Goal: Task Accomplishment & Management: Manage account settings

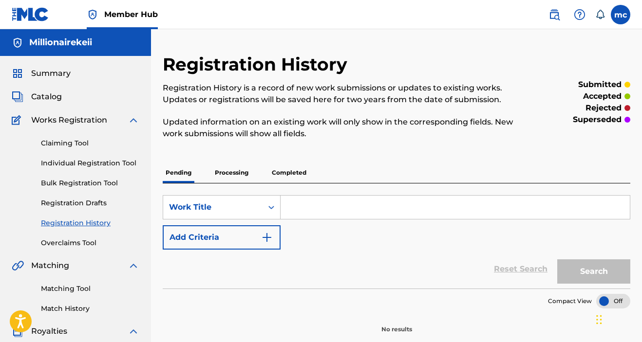
click at [75, 70] on div "Summary" at bounding box center [76, 74] width 128 height 12
click at [48, 72] on span "Summary" at bounding box center [50, 74] width 39 height 12
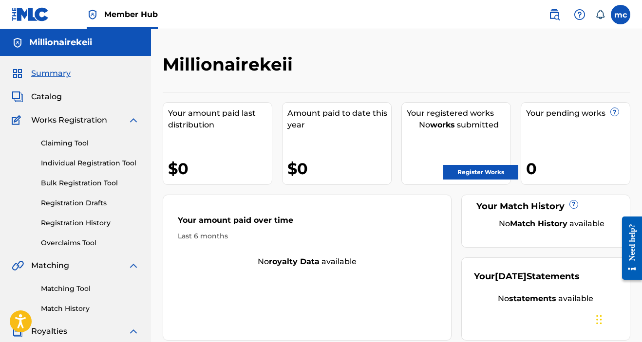
click at [72, 119] on span "Works Registration" at bounding box center [69, 120] width 76 height 12
click at [75, 223] on link "Registration History" at bounding box center [90, 223] width 98 height 10
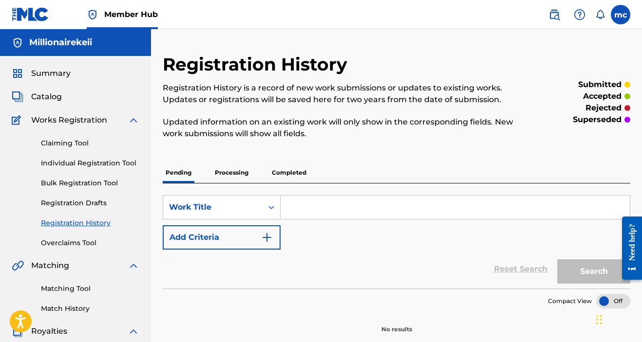
click at [25, 91] on div "Summary Catalog Works Registration Claiming Tool Individual Registration Tool B…" at bounding box center [75, 306] width 151 height 501
click at [42, 96] on span "Catalog" at bounding box center [46, 97] width 31 height 12
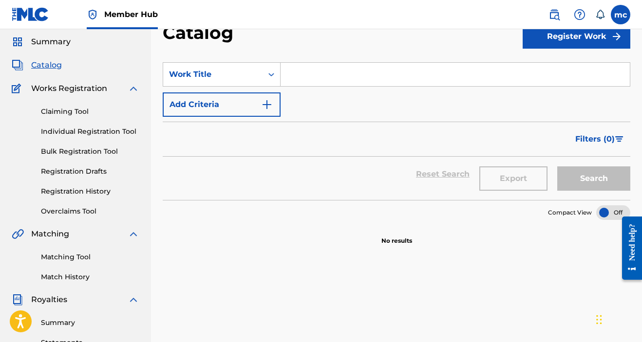
scroll to position [40, 0]
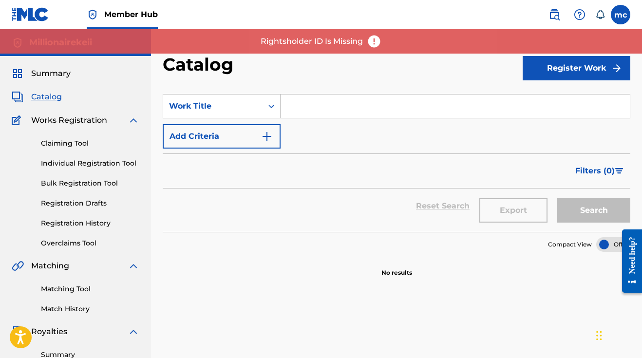
click at [361, 42] on p "Rightsholder ID Is Missing" at bounding box center [311, 42] width 102 height 12
click at [375, 40] on img at bounding box center [374, 41] width 15 height 15
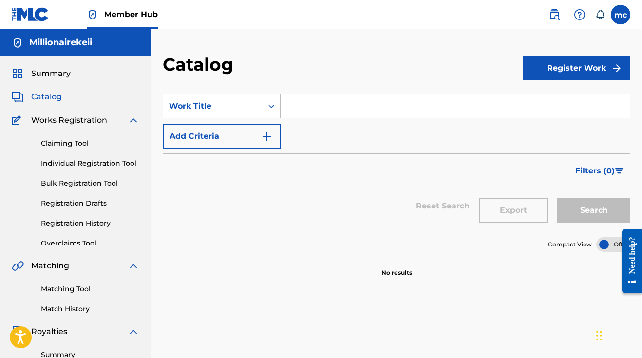
click at [630, 8] on nav "Member Hub mc mc [PERSON_NAME] [EMAIL_ADDRESS][DOMAIN_NAME] Notification Prefer…" at bounding box center [321, 14] width 642 height 29
click at [618, 18] on label at bounding box center [619, 14] width 19 height 19
click at [620, 15] on input "mc [PERSON_NAME] [EMAIL_ADDRESS][DOMAIN_NAME] Notification Preferences Profile …" at bounding box center [620, 15] width 0 height 0
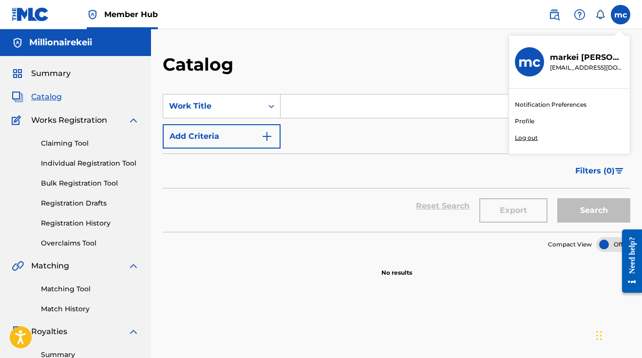
click at [526, 120] on link "Profile" at bounding box center [523, 121] width 19 height 9
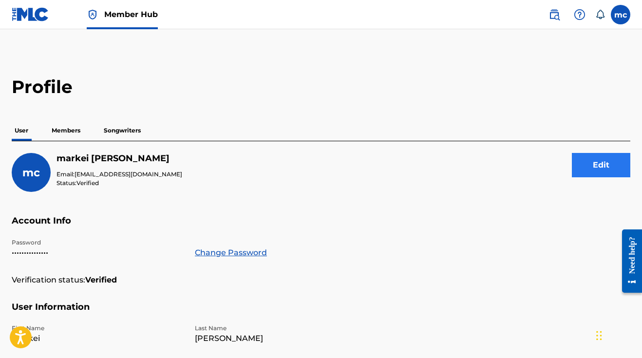
click at [604, 172] on button "Edit" at bounding box center [600, 165] width 58 height 24
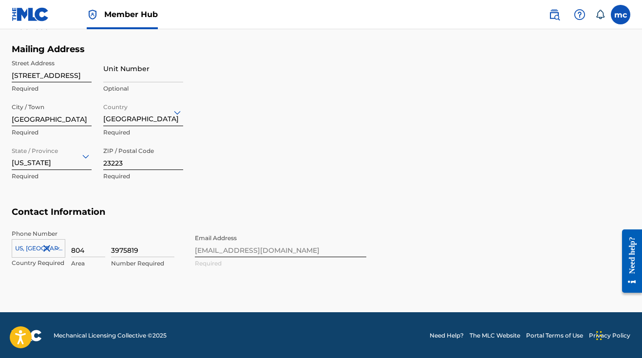
scroll to position [421, 0]
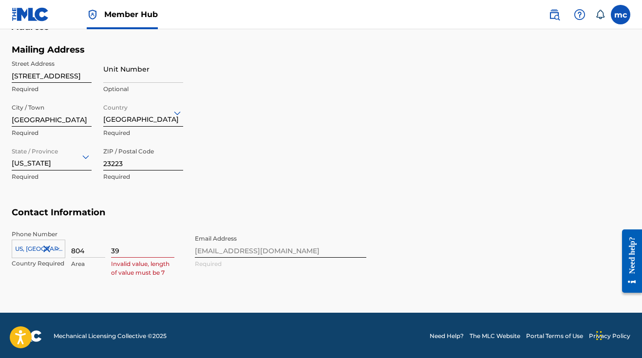
type input "3"
type input "2477417"
click at [248, 250] on div "Phone Number [GEOGRAPHIC_DATA], [GEOGRAPHIC_DATA] +1 Country Required 804 Area …" at bounding box center [189, 259] width 354 height 59
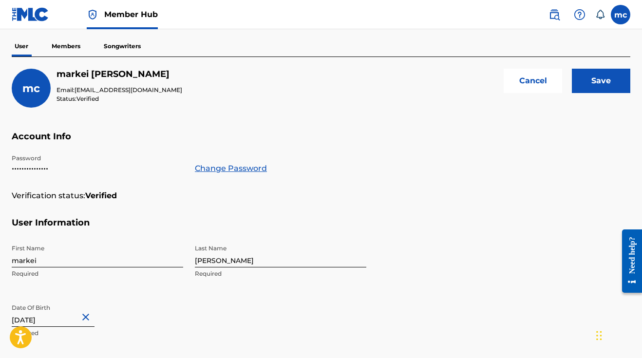
scroll to position [82, 0]
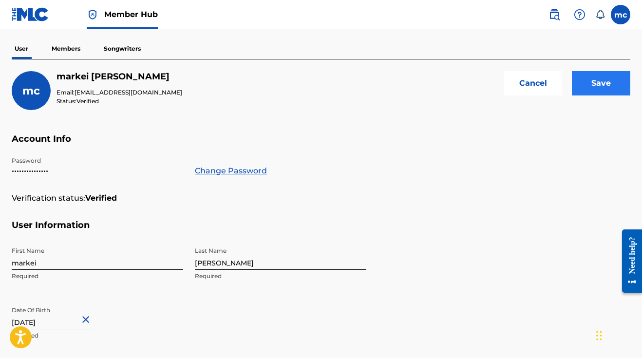
click at [600, 83] on input "Save" at bounding box center [600, 83] width 58 height 24
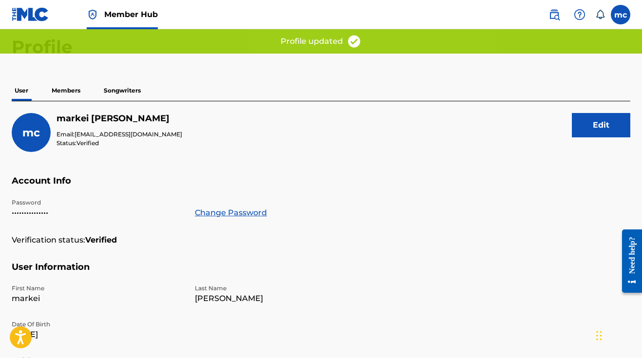
scroll to position [39, 0]
click at [115, 89] on p "Songwriters" at bounding box center [122, 91] width 43 height 20
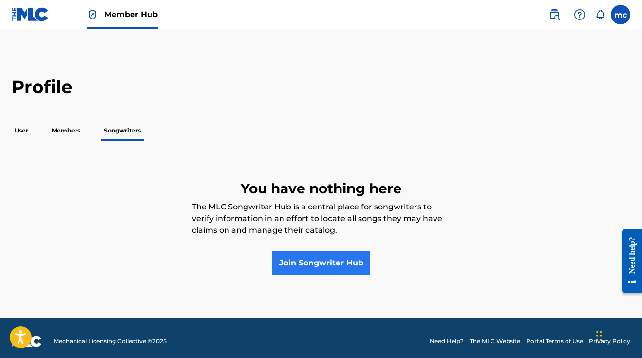
click at [286, 263] on link "Join Songwriter Hub" at bounding box center [321, 263] width 98 height 24
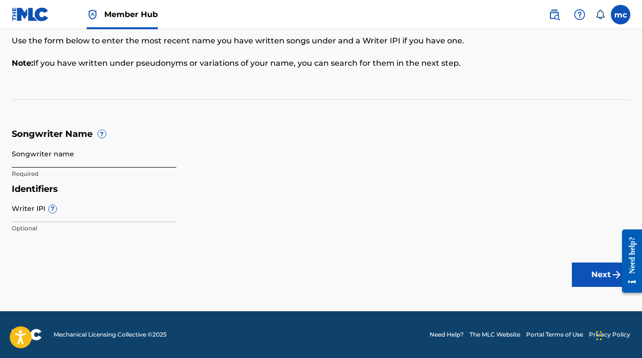
scroll to position [81, 0]
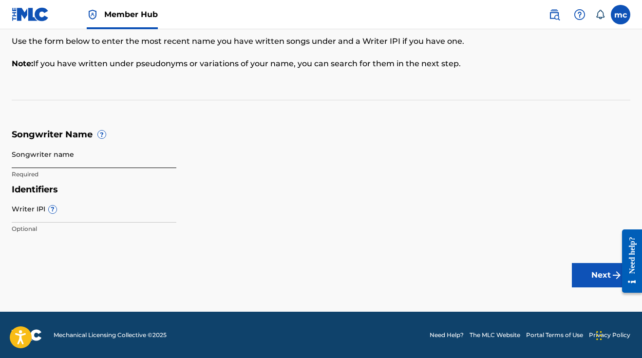
click at [45, 156] on input "Songwriter name" at bounding box center [94, 154] width 165 height 28
type input "[PERSON_NAME]"
click at [89, 201] on input "Writer IPI ?" at bounding box center [94, 209] width 165 height 28
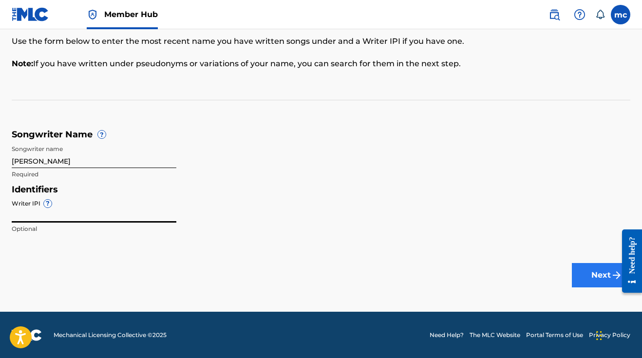
click at [601, 276] on button "Next" at bounding box center [600, 275] width 58 height 24
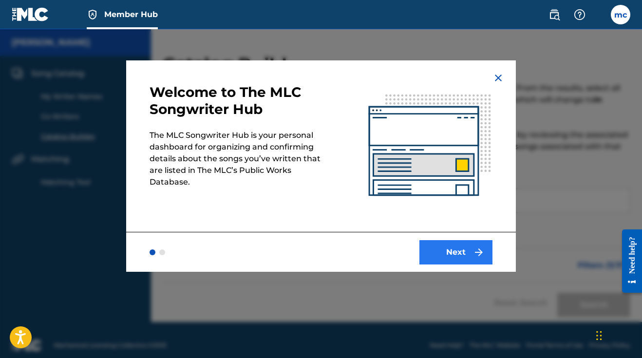
click at [464, 253] on button "Next" at bounding box center [455, 252] width 73 height 24
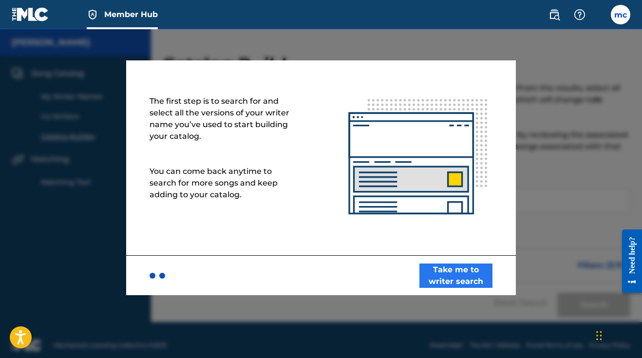
click at [464, 277] on button "Take me to writer search" at bounding box center [455, 275] width 73 height 24
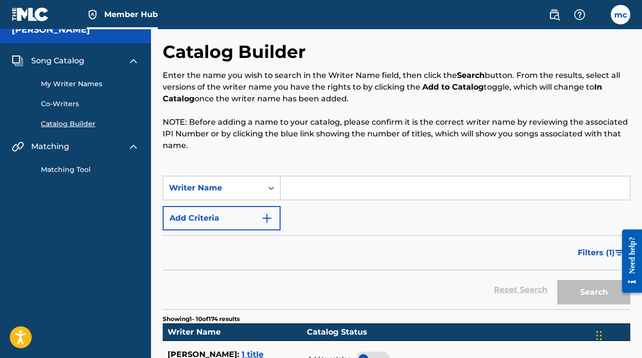
scroll to position [13, 0]
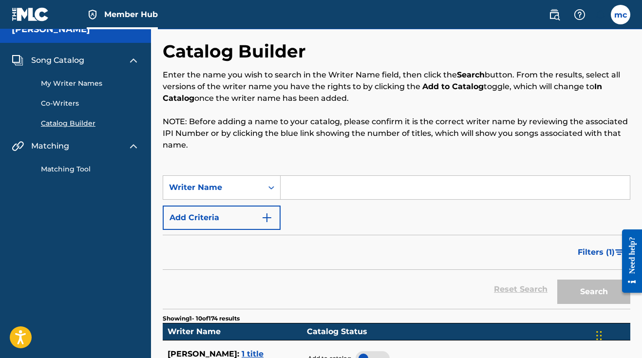
click at [308, 187] on input "Search Form" at bounding box center [454, 187] width 349 height 23
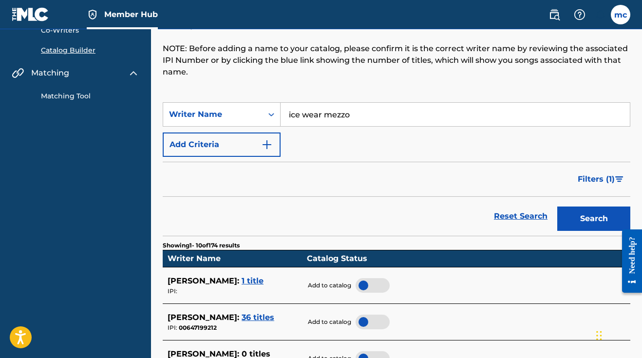
scroll to position [87, 0]
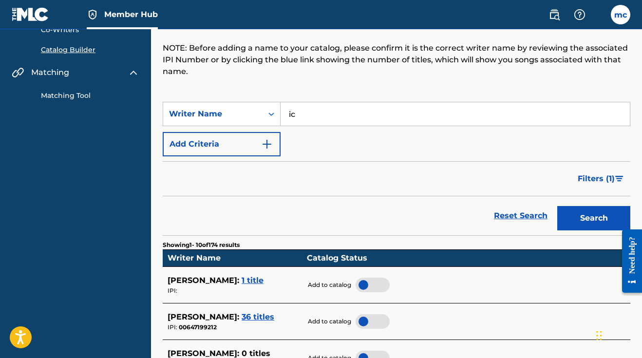
type input "i"
type input "[PERSON_NAME]"
click at [593, 218] on button "Search" at bounding box center [593, 218] width 73 height 24
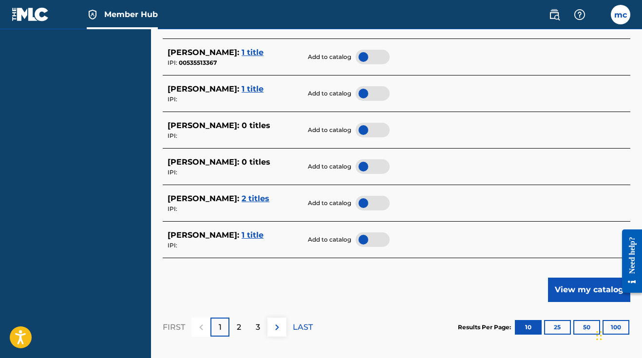
scroll to position [477, 0]
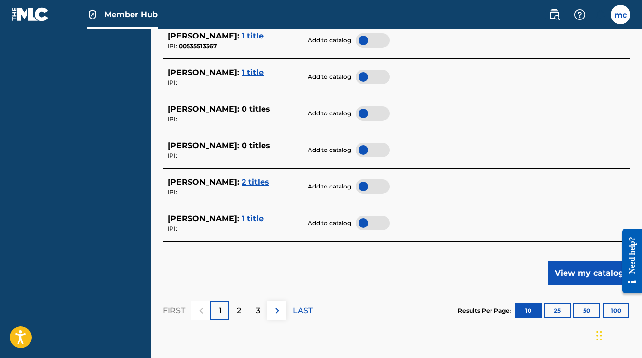
click at [364, 216] on div at bounding box center [372, 223] width 34 height 15
click at [565, 265] on button "View my catalog" at bounding box center [589, 273] width 82 height 24
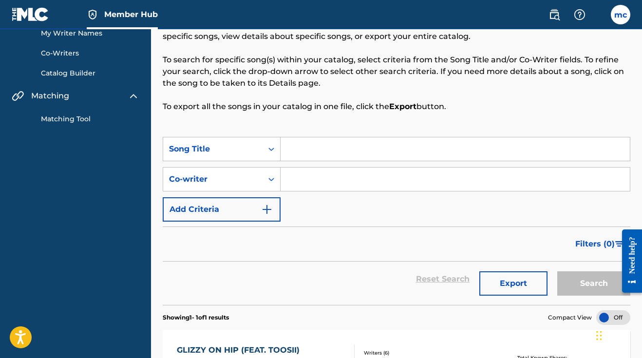
scroll to position [64, 0]
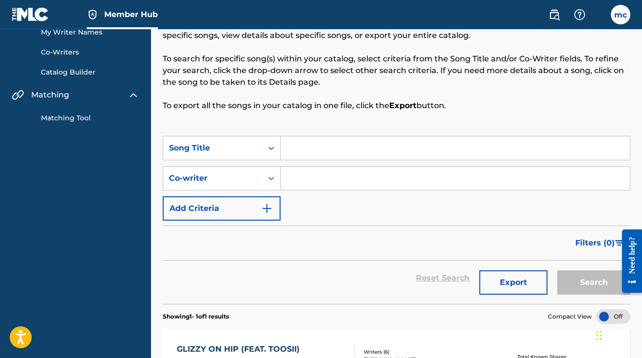
click at [319, 144] on input "Search Form" at bounding box center [454, 147] width 349 height 23
type input "i"
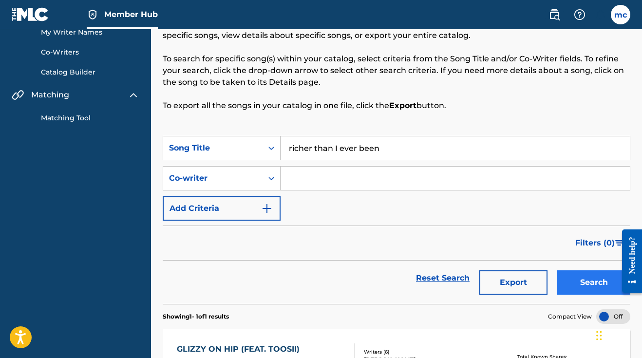
type input "richer than I ever been"
click at [576, 281] on button "Search" at bounding box center [593, 282] width 73 height 24
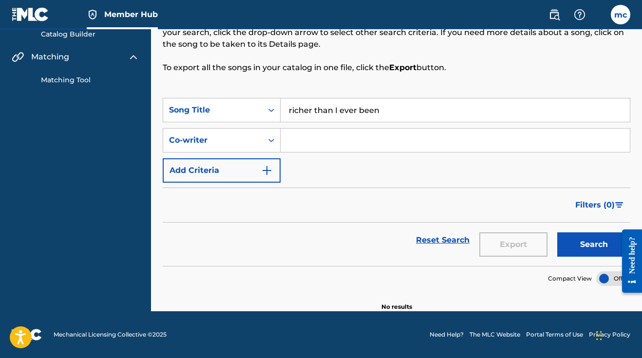
scroll to position [102, 0]
drag, startPoint x: 381, startPoint y: 110, endPoint x: 402, endPoint y: 109, distance: 20.9
click at [402, 109] on input "richer than I ever been" at bounding box center [454, 109] width 349 height 23
drag, startPoint x: 402, startPoint y: 109, endPoint x: 280, endPoint y: 109, distance: 121.2
click at [280, 109] on input "richer than I ever been" at bounding box center [454, 109] width 349 height 23
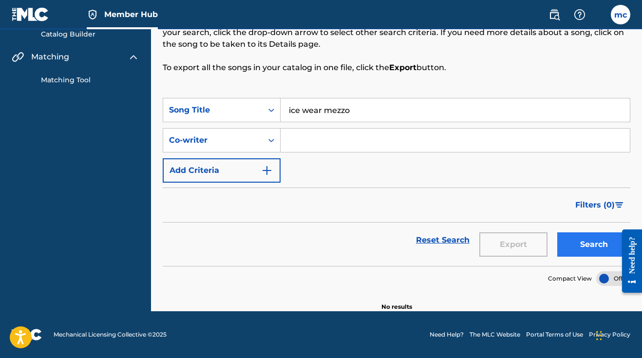
drag, startPoint x: 280, startPoint y: 109, endPoint x: 589, endPoint y: 255, distance: 341.2
click at [589, 255] on button "Search" at bounding box center [593, 244] width 73 height 24
click at [584, 252] on button "Search" at bounding box center [593, 244] width 73 height 24
drag, startPoint x: 392, startPoint y: 111, endPoint x: 326, endPoint y: 110, distance: 66.2
click at [326, 110] on input "ice wear mezzo" at bounding box center [454, 109] width 349 height 23
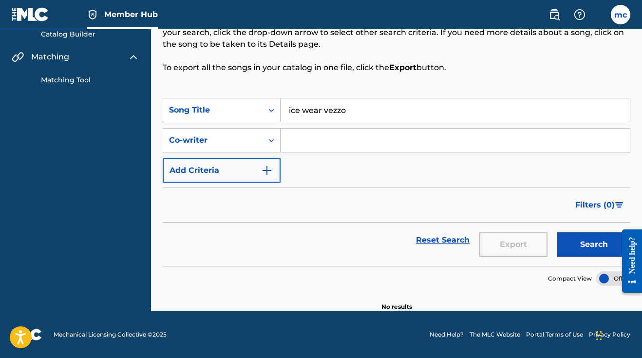
type input "ice wear vezzo"
click at [593, 244] on button "Search" at bounding box center [593, 244] width 73 height 24
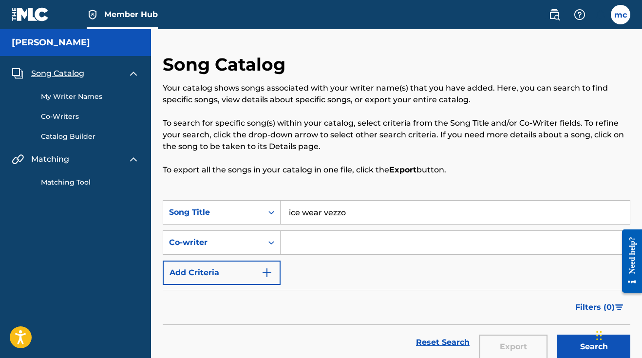
scroll to position [0, 0]
click at [65, 47] on h5 "[PERSON_NAME]" at bounding box center [51, 42] width 78 height 11
click at [67, 98] on link "My Writer Names" at bounding box center [90, 97] width 98 height 10
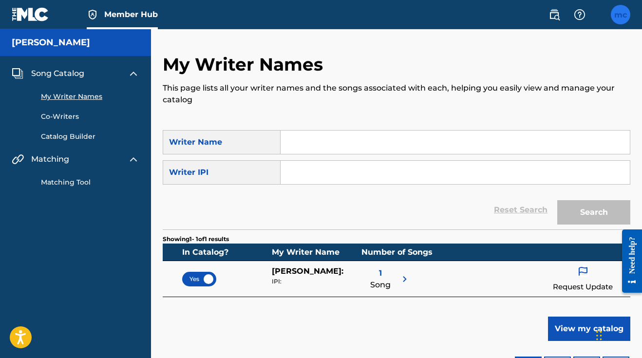
click at [622, 7] on label at bounding box center [619, 14] width 19 height 19
click at [620, 15] on input "mc [PERSON_NAME] [EMAIL_ADDRESS][DOMAIN_NAME] Notification Preferences Profile …" at bounding box center [620, 15] width 0 height 0
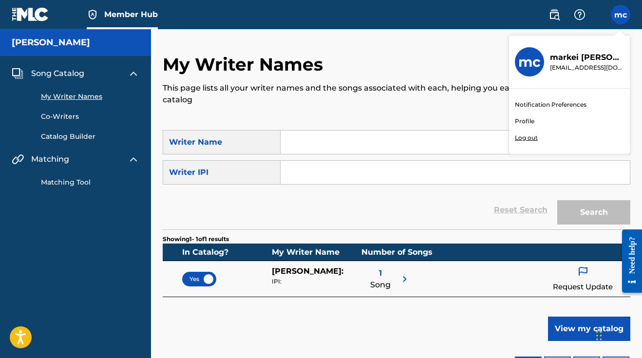
click at [521, 127] on div "Notification Preferences Profile Log out" at bounding box center [569, 121] width 121 height 65
click at [620, 15] on input "mc [PERSON_NAME] [EMAIL_ADDRESS][DOMAIN_NAME] Notification Preferences Profile …" at bounding box center [620, 15] width 0 height 0
click at [525, 121] on link "Profile" at bounding box center [523, 121] width 19 height 9
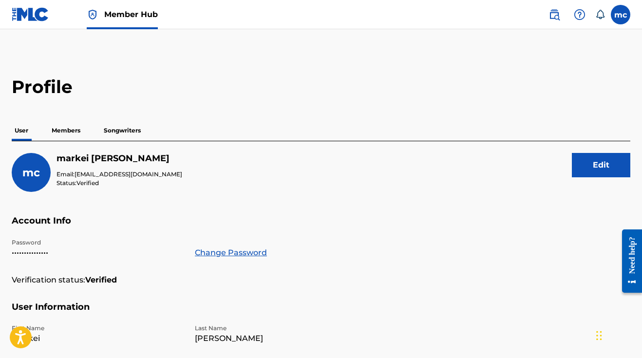
click at [23, 19] on img at bounding box center [30, 14] width 37 height 14
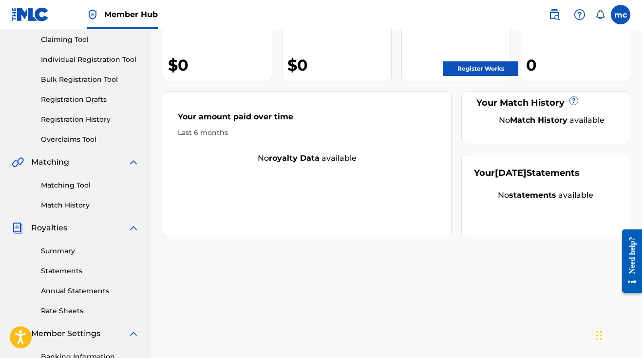
scroll to position [113, 0]
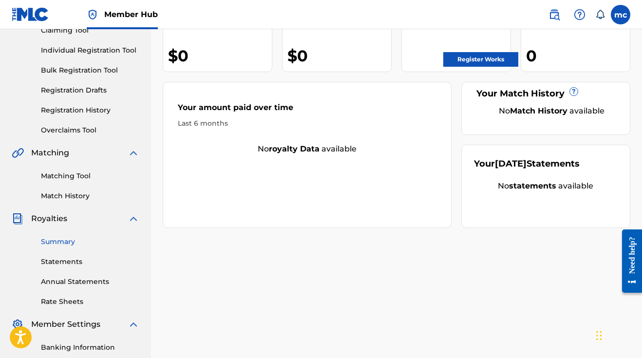
click at [55, 242] on link "Summary" at bounding box center [90, 242] width 98 height 10
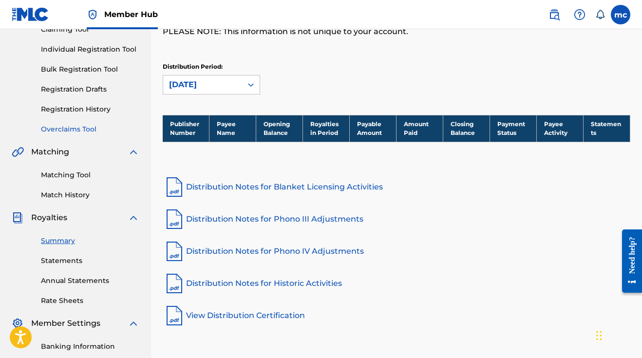
scroll to position [163, 0]
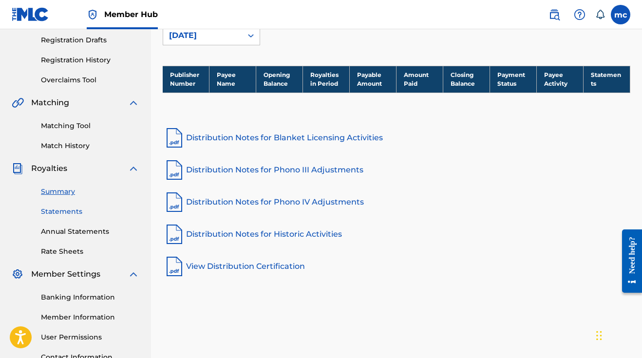
click at [55, 210] on link "Statements" at bounding box center [90, 211] width 98 height 10
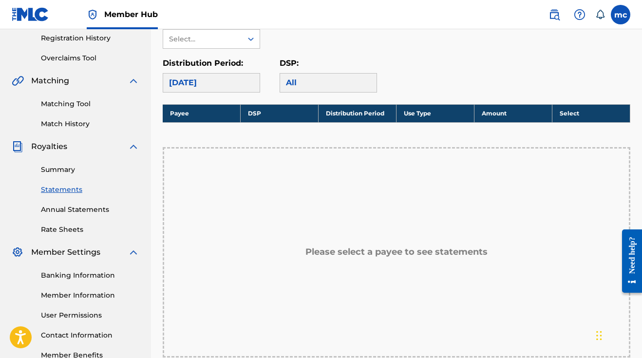
scroll to position [185, 0]
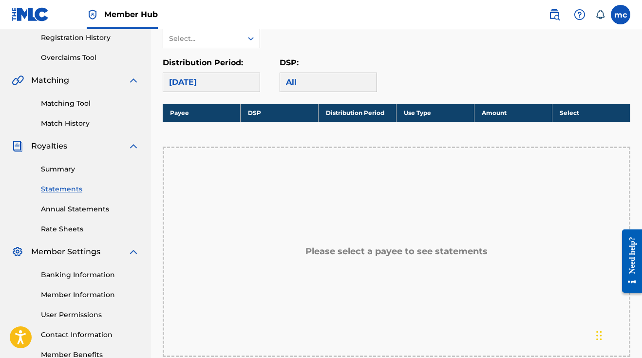
drag, startPoint x: 62, startPoint y: 127, endPoint x: 62, endPoint y: 134, distance: 6.8
click at [62, 127] on link "Match History" at bounding box center [90, 123] width 98 height 10
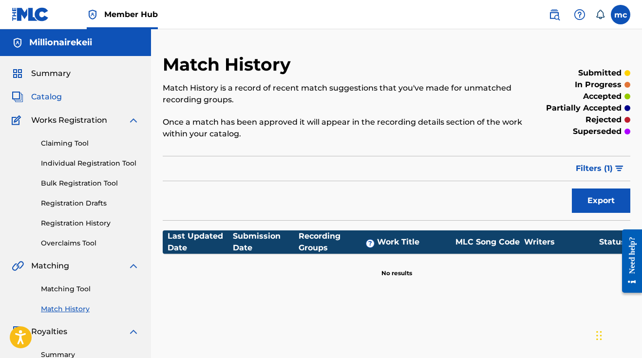
click at [48, 95] on span "Catalog" at bounding box center [46, 97] width 31 height 12
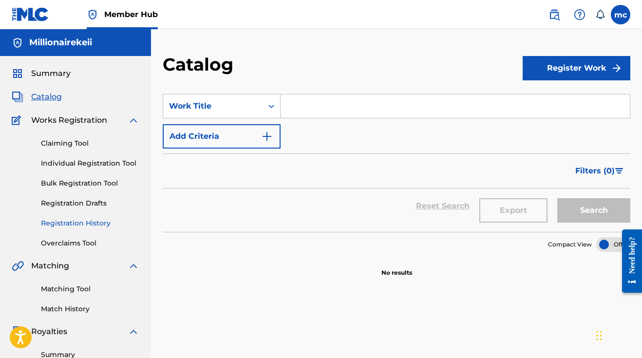
click at [69, 224] on link "Registration History" at bounding box center [90, 223] width 98 height 10
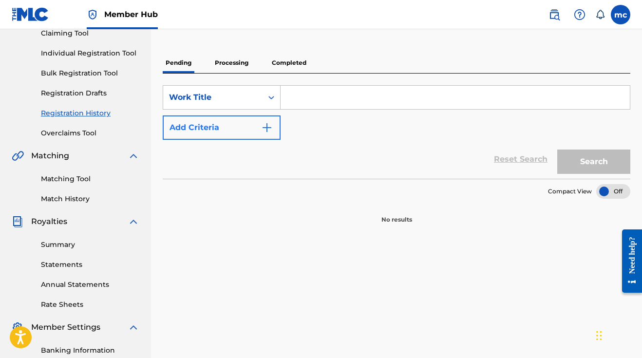
scroll to position [114, 0]
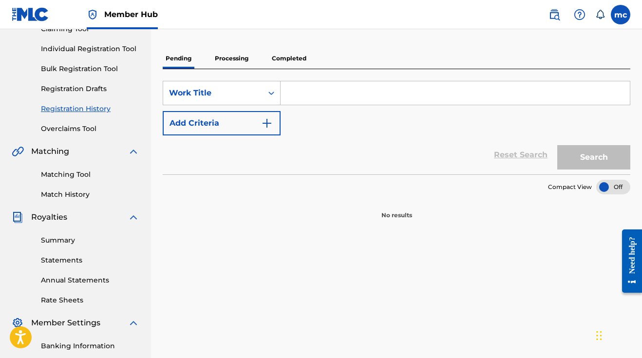
click at [233, 62] on p "Processing" at bounding box center [231, 58] width 39 height 20
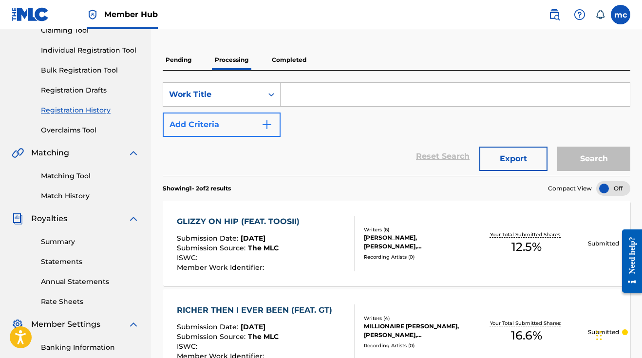
scroll to position [110, 0]
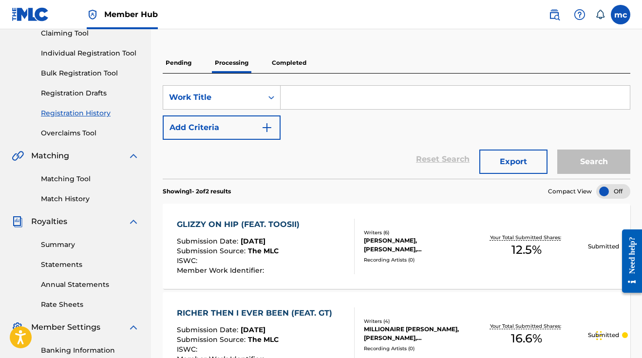
click at [281, 66] on p "Completed" at bounding box center [289, 63] width 40 height 20
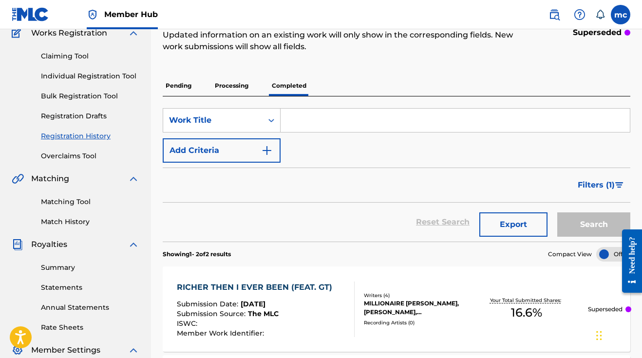
scroll to position [79, 0]
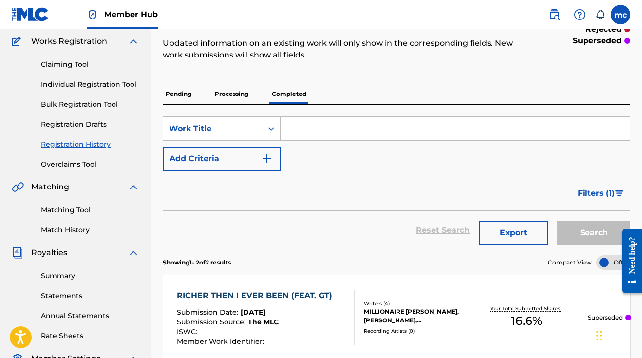
click at [239, 93] on p "Processing" at bounding box center [231, 94] width 39 height 20
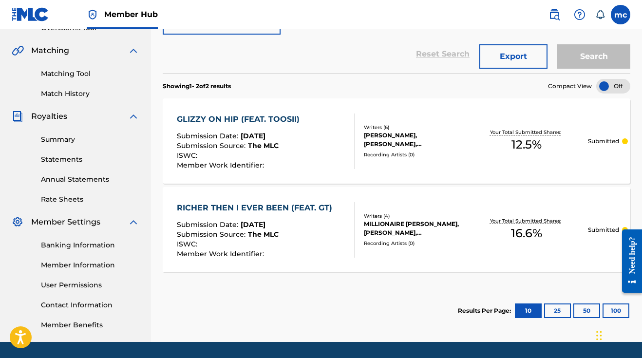
scroll to position [190, 0]
